Goal: Information Seeking & Learning: Find specific fact

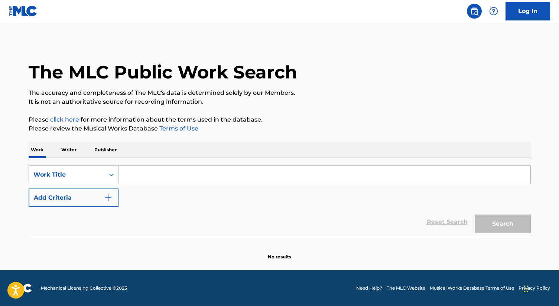
click at [159, 181] on input "Search Form" at bounding box center [325, 175] width 412 height 18
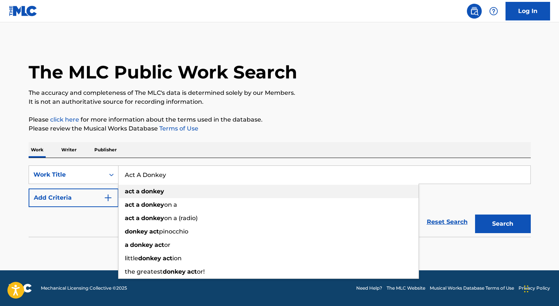
click at [148, 195] on div "act a donkey" at bounding box center [269, 191] width 300 height 13
type input "act a donkey"
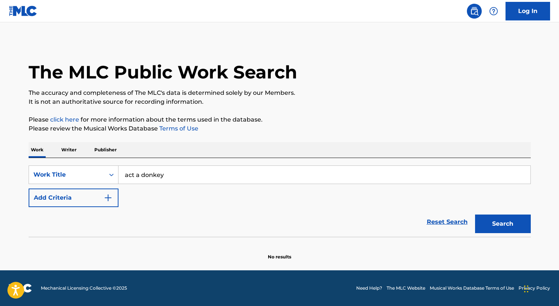
click at [494, 223] on button "Search" at bounding box center [503, 223] width 56 height 19
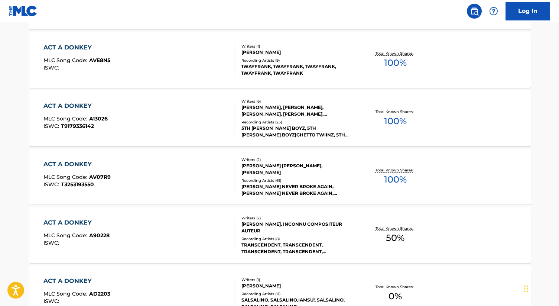
scroll to position [349, 0]
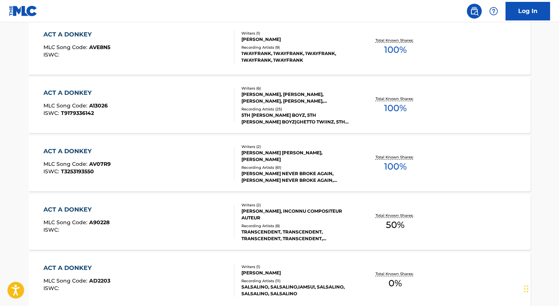
click at [201, 156] on div "ACT A DONKEY MLC Song Code : AV07R9 ISWC : T3253193550" at bounding box center [138, 163] width 191 height 33
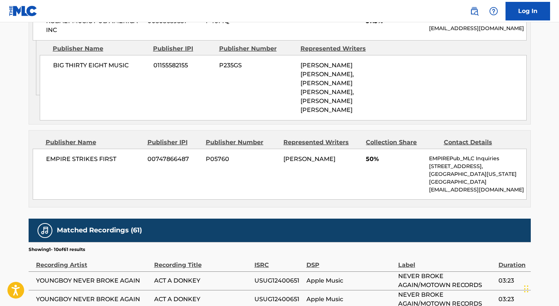
scroll to position [546, 0]
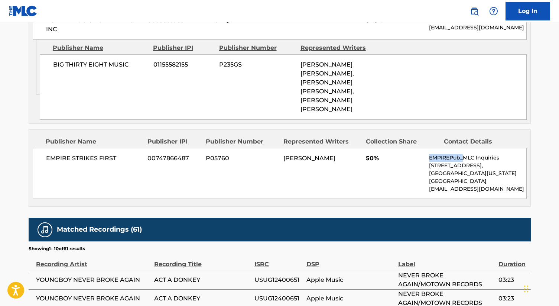
drag, startPoint x: 429, startPoint y: 136, endPoint x: 463, endPoint y: 135, distance: 34.2
click at [463, 148] on div "EMPIRE STRIKES FIRST 00747866487 P05760 [PERSON_NAME] 50% EMPIREPub_MLC Inquiri…" at bounding box center [280, 173] width 494 height 51
drag, startPoint x: 118, startPoint y: 142, endPoint x: 40, endPoint y: 143, distance: 78.1
click at [40, 148] on div "EMPIRE STRIKES FIRST 00747866487 P05760 [PERSON_NAME] 50% EMPIREPub_MLC Inquiri…" at bounding box center [280, 173] width 494 height 51
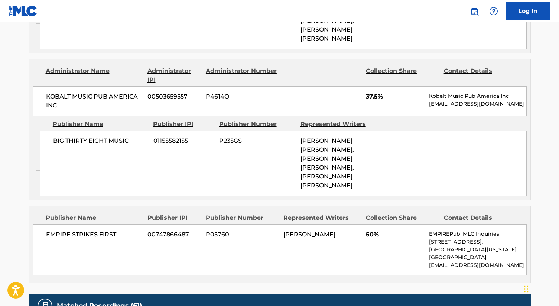
scroll to position [472, 0]
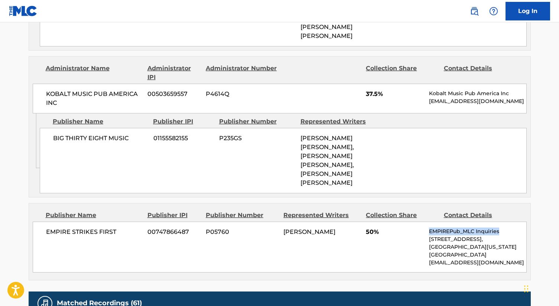
drag, startPoint x: 427, startPoint y: 211, endPoint x: 500, endPoint y: 211, distance: 72.8
click at [500, 222] on div "EMPIRE STRIKES FIRST 00747866487 P05760 [PERSON_NAME] 50% EMPIREPub_MLC Inquiri…" at bounding box center [280, 247] width 494 height 51
copy p "EMPIREPub_MLC Inquiries"
